Goal: Navigation & Orientation: Understand site structure

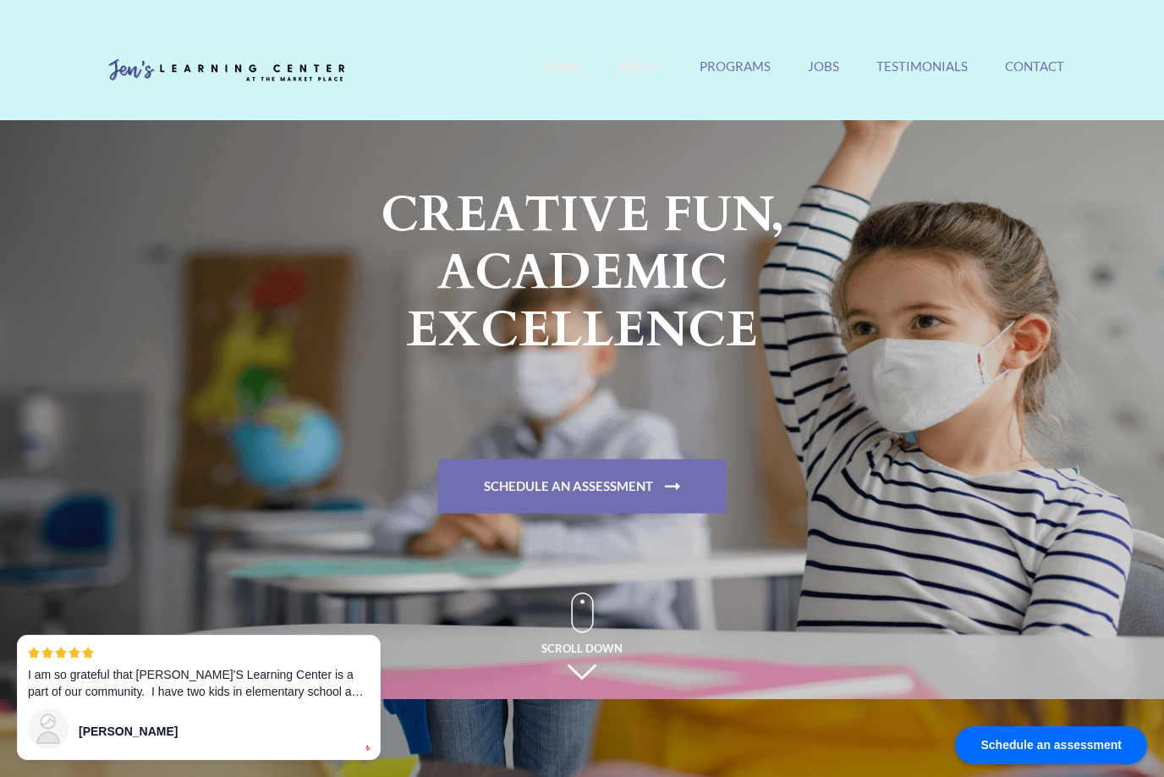
click at [627, 66] on link "About" at bounding box center [640, 76] width 44 height 36
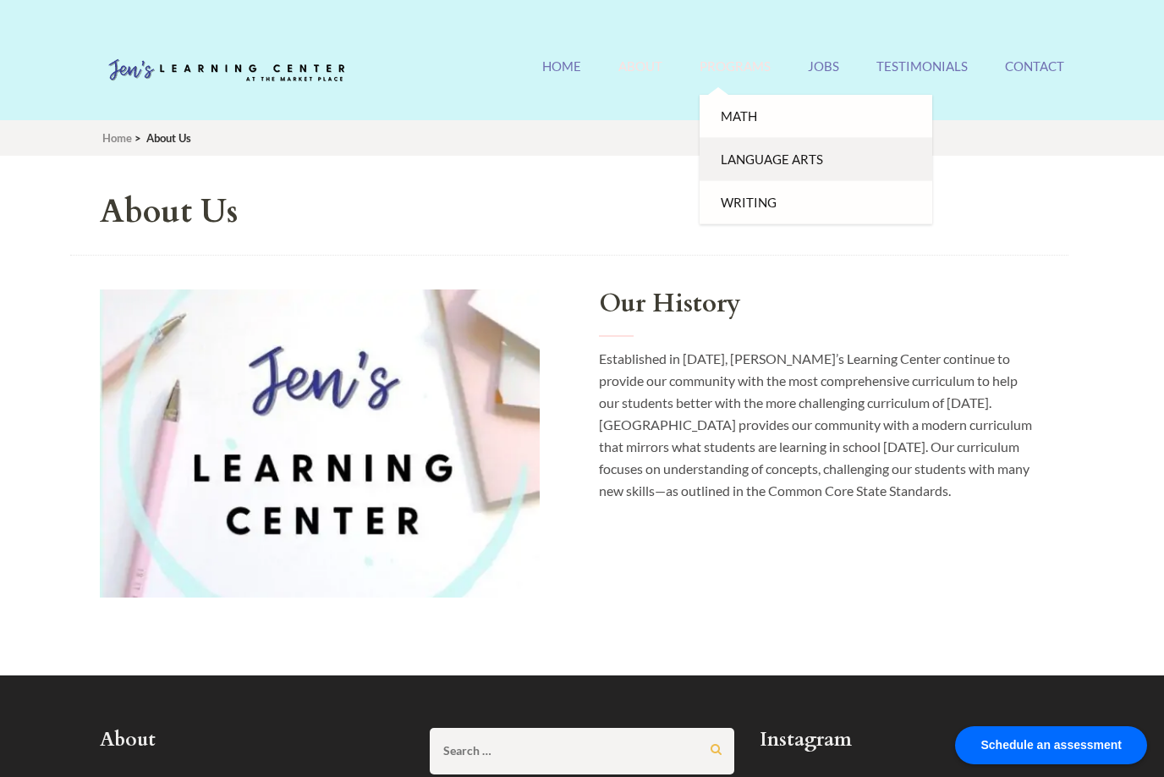
click at [758, 150] on link "Language Arts" at bounding box center [816, 159] width 233 height 43
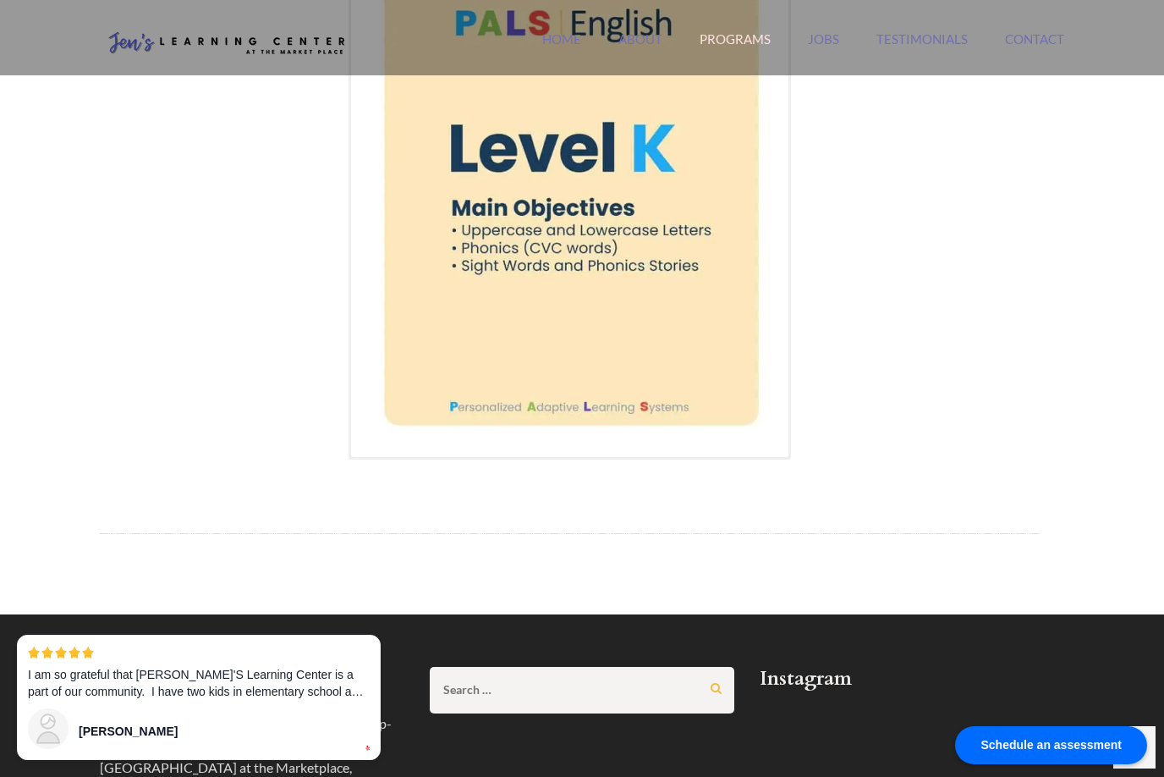
scroll to position [1196, 0]
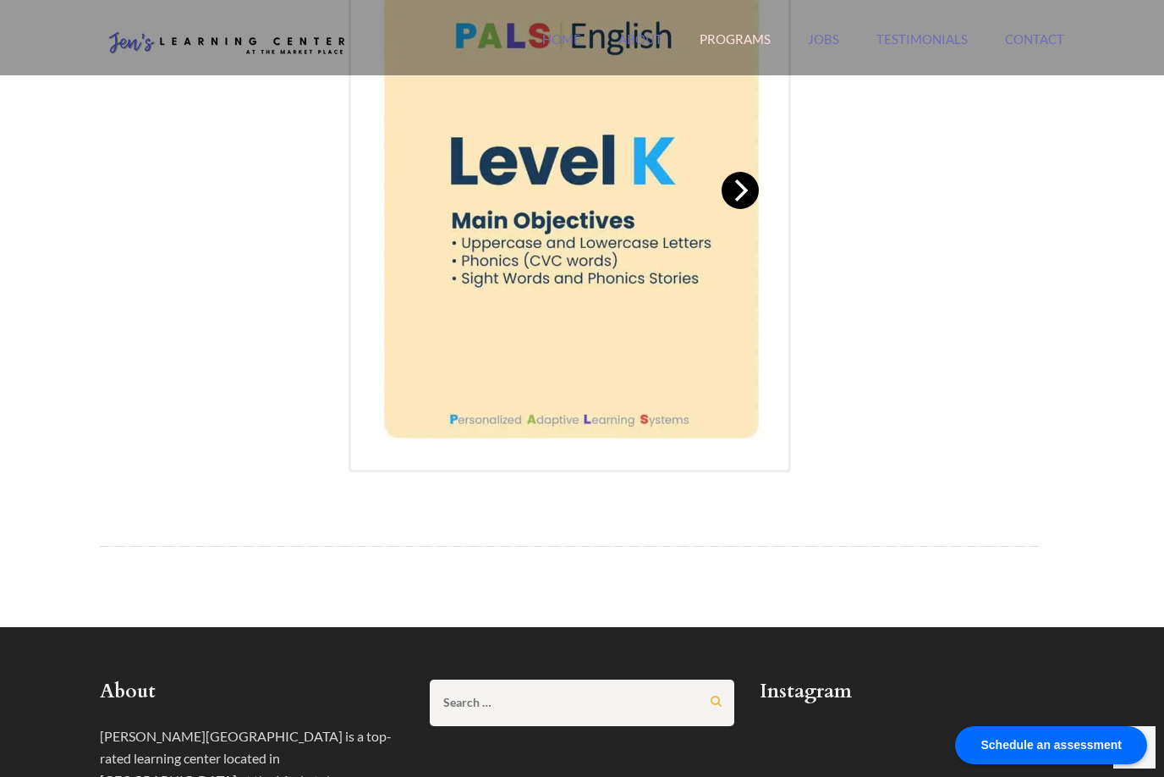
click at [745, 197] on icon "Next" at bounding box center [739, 190] width 22 height 22
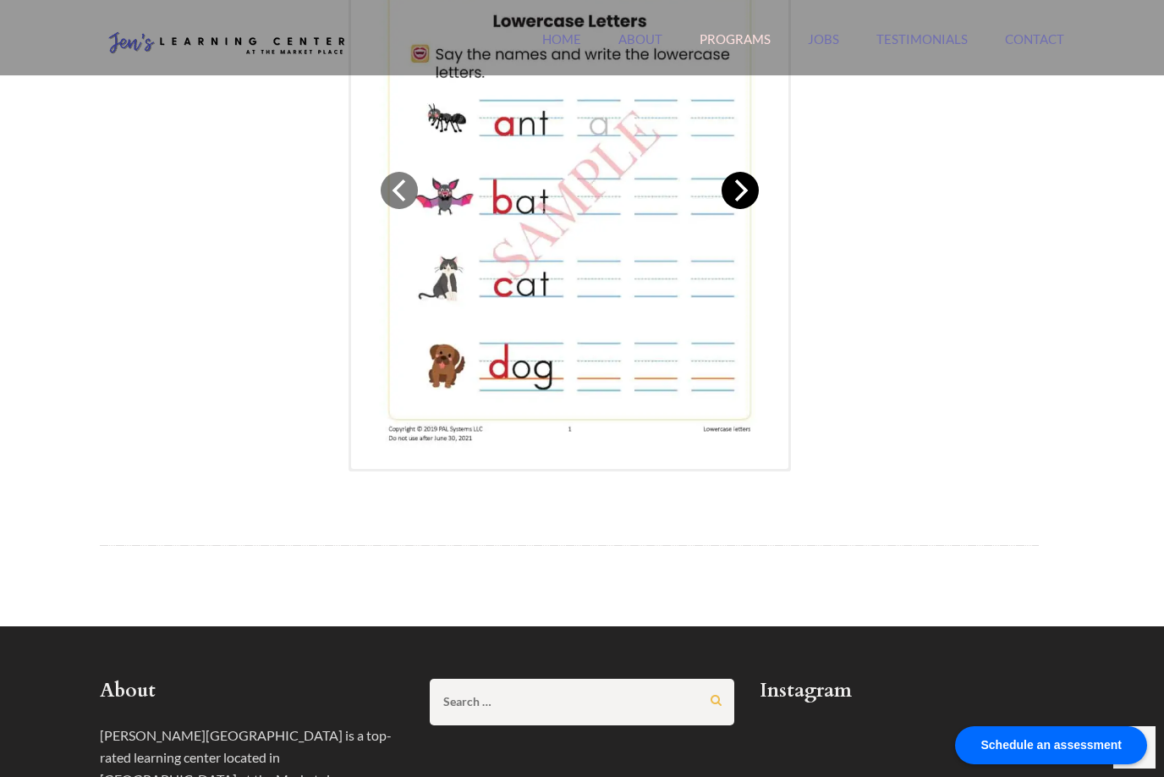
click at [745, 198] on icon "Next" at bounding box center [739, 190] width 22 height 22
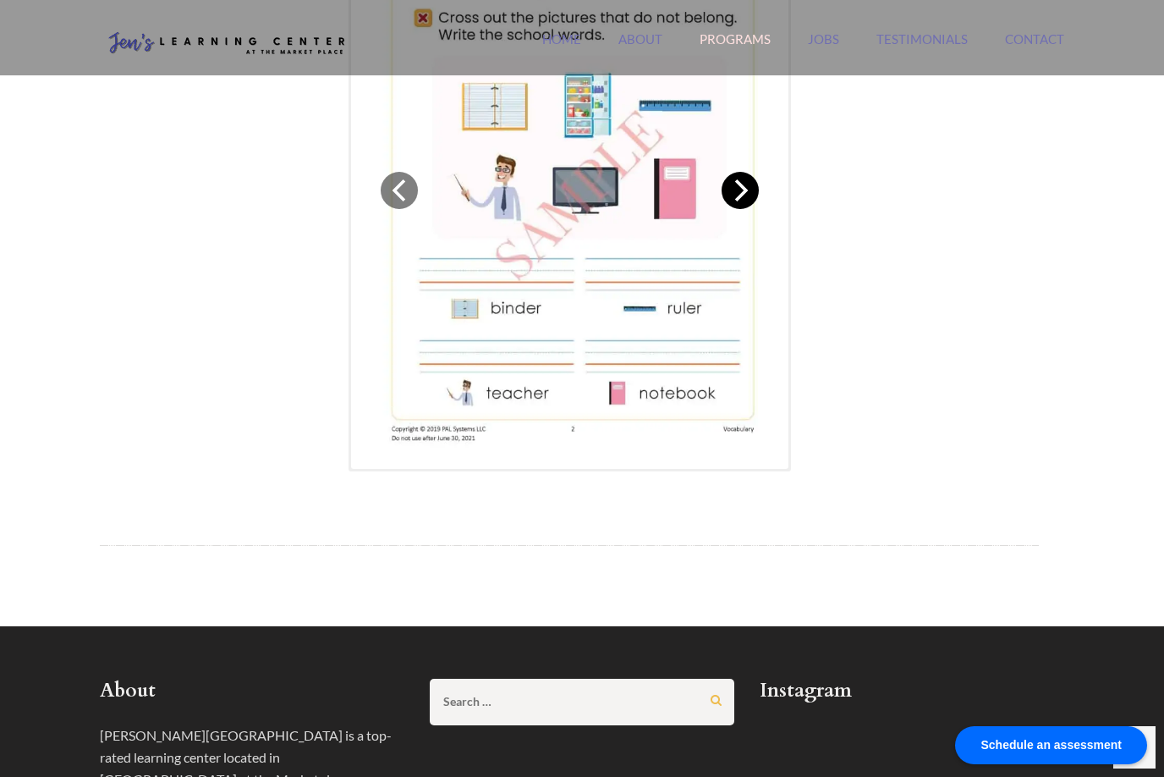
click at [745, 198] on icon "Next" at bounding box center [739, 190] width 22 height 22
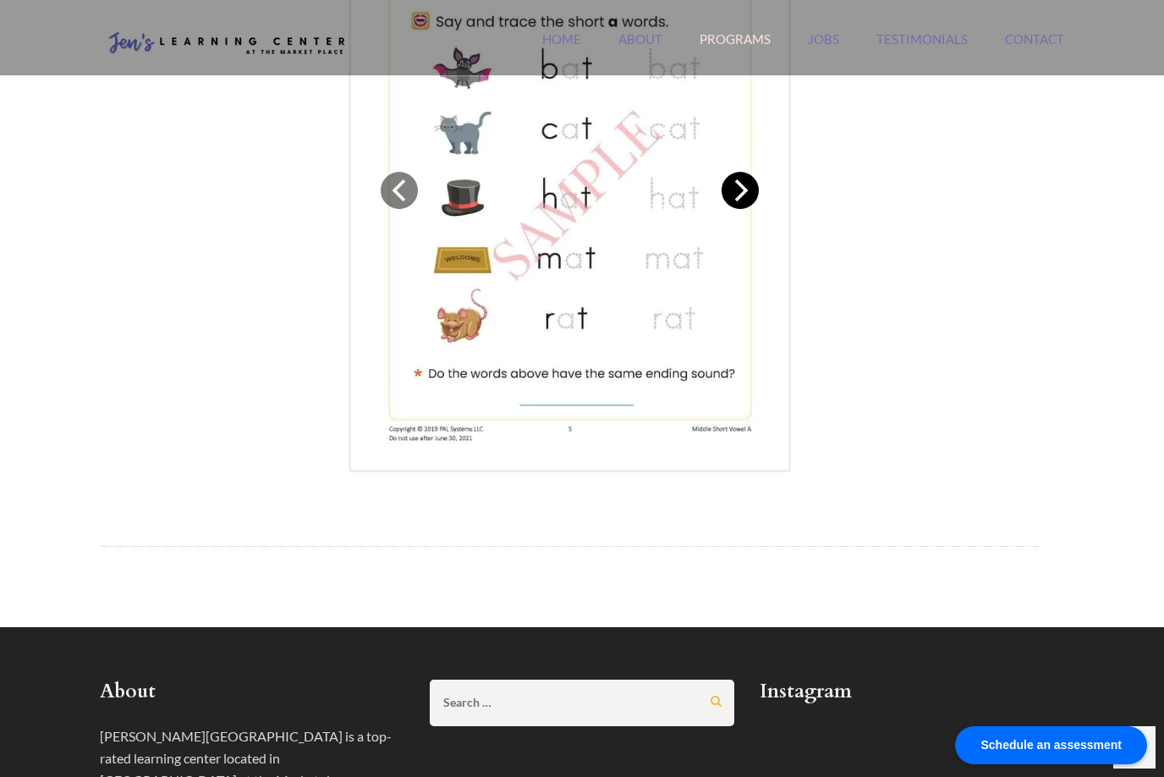
click at [745, 198] on icon "Next" at bounding box center [739, 190] width 22 height 22
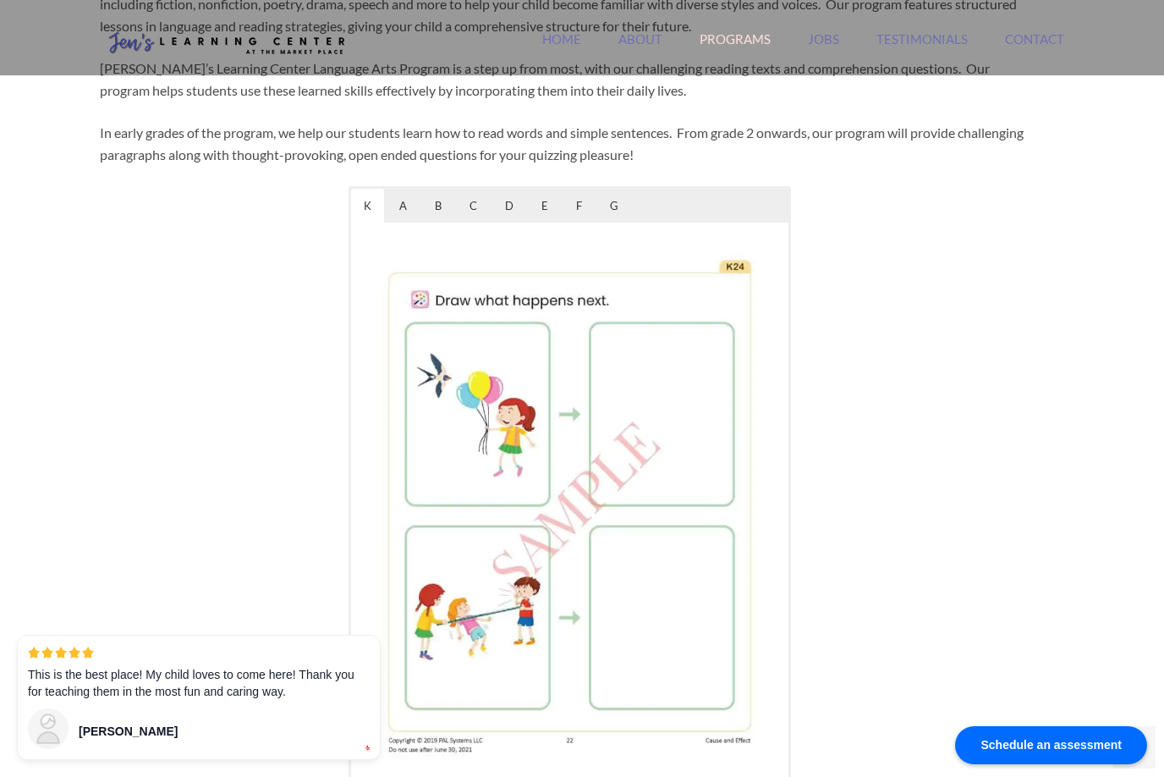
scroll to position [0, 0]
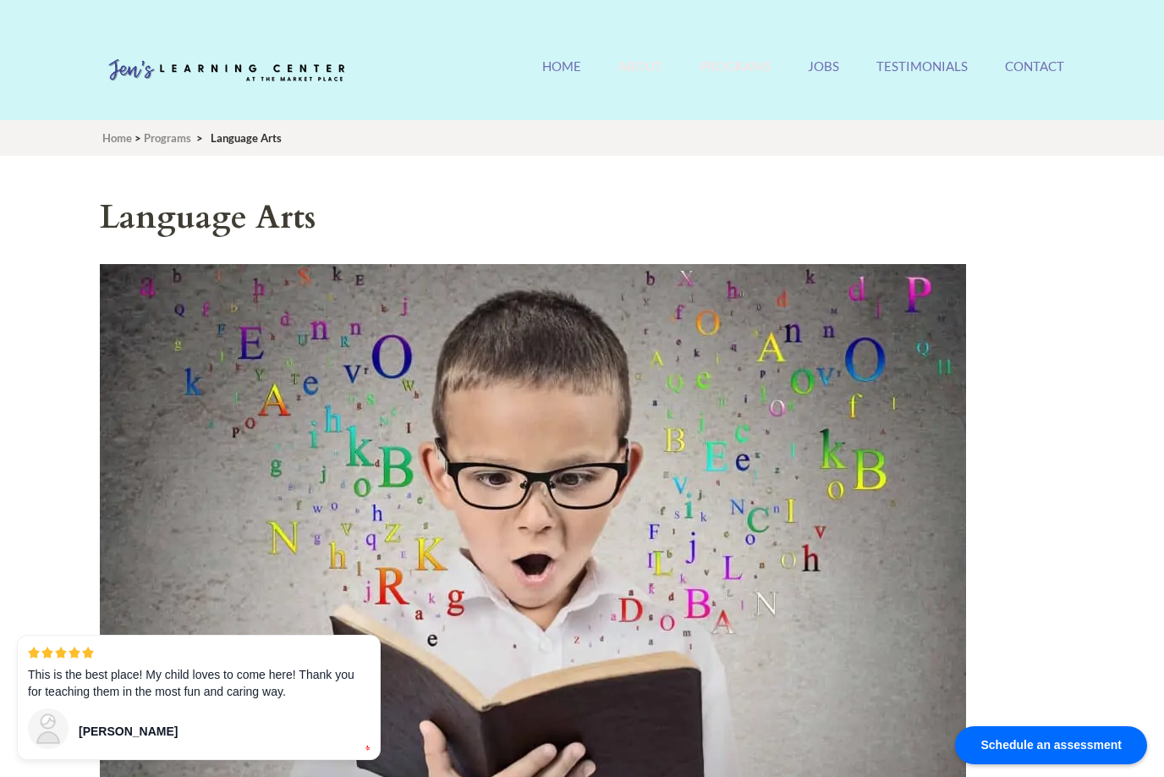
click at [646, 69] on link "About" at bounding box center [640, 76] width 44 height 36
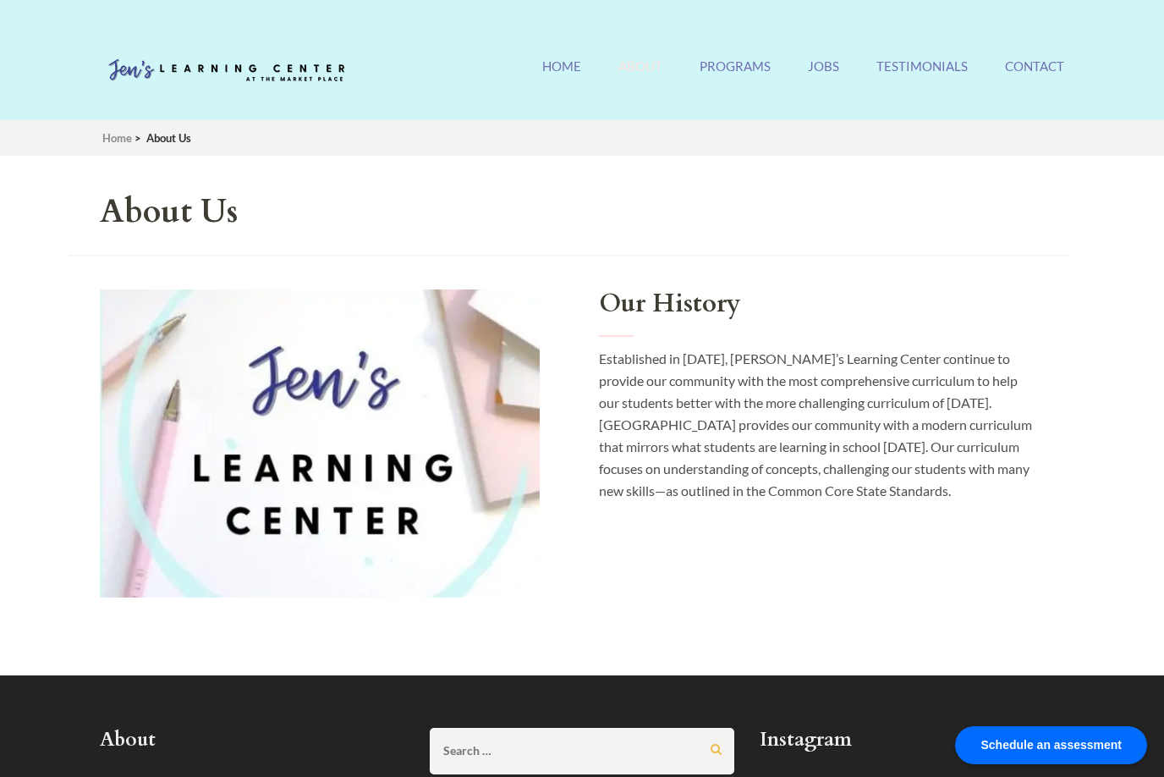
click at [542, 60] on div "Jen's Learning Center Orange County's #1 Rated Tutoring Center Home About Progr…" at bounding box center [582, 74] width 990 height 57
click at [559, 69] on link "Home" at bounding box center [561, 76] width 39 height 36
